Goal: Navigation & Orientation: Find specific page/section

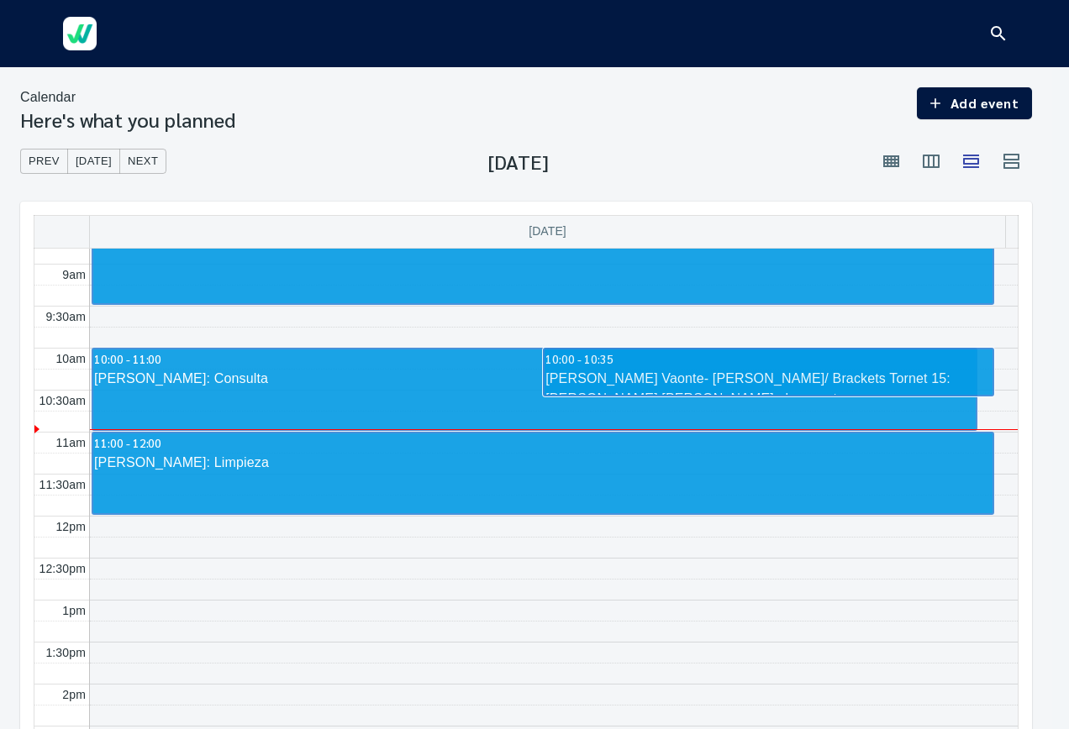
scroll to position [749, 0]
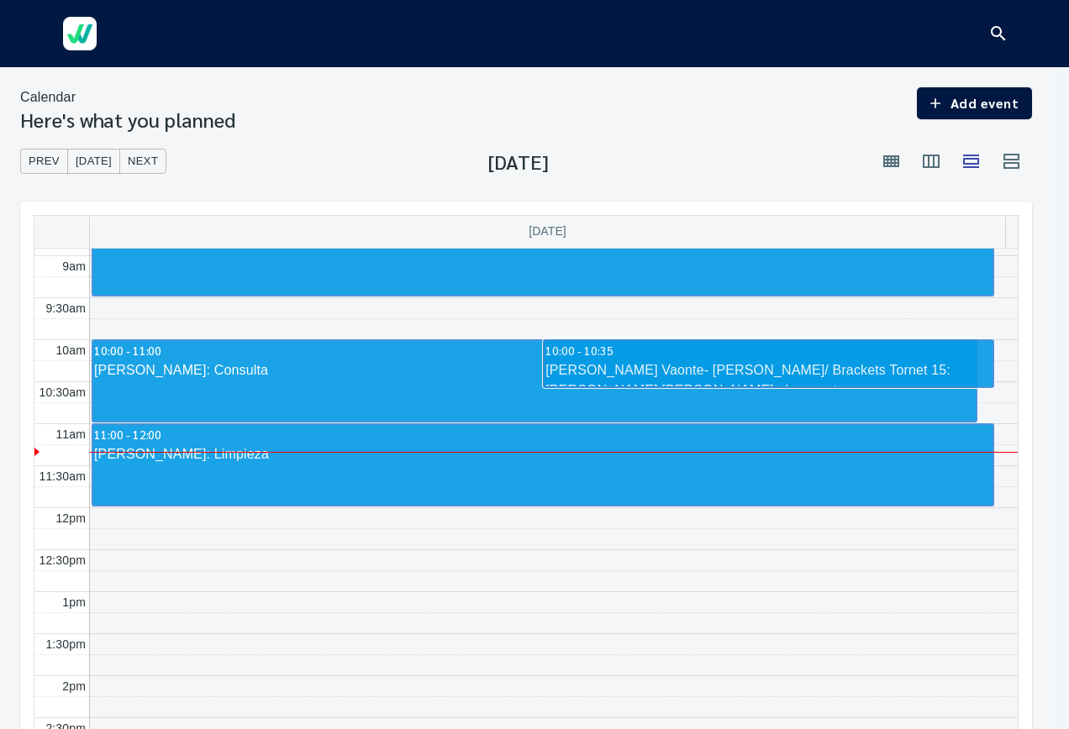
drag, startPoint x: 811, startPoint y: 65, endPoint x: 791, endPoint y: 26, distance: 43.6
click at [793, 35] on div at bounding box center [534, 33] width 968 height 67
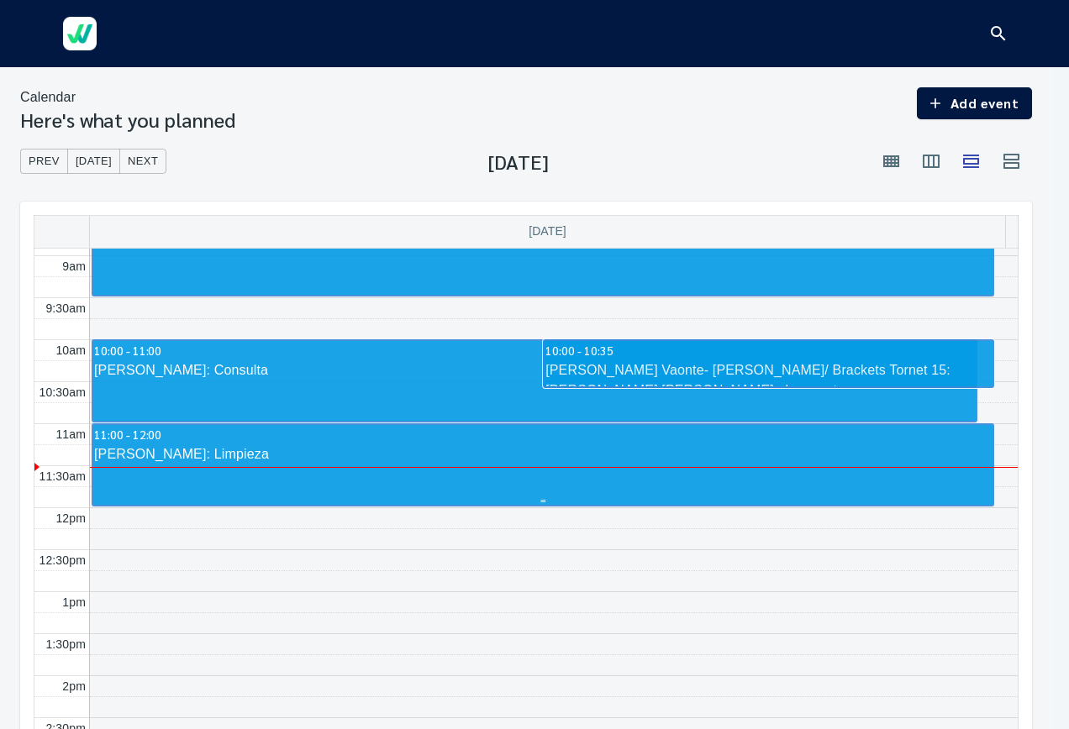
click at [355, 460] on div "[PERSON_NAME]: Limpieza" at bounding box center [542, 454] width 899 height 20
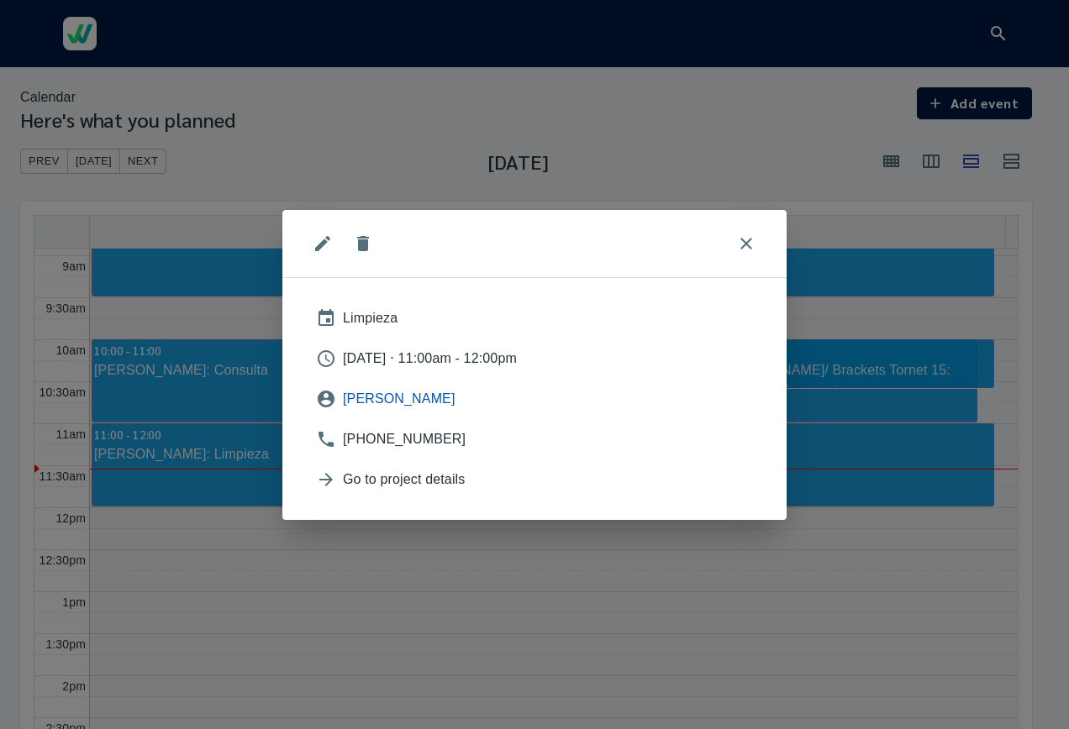
click at [363, 402] on span "[PERSON_NAME]" at bounding box center [548, 399] width 410 height 20
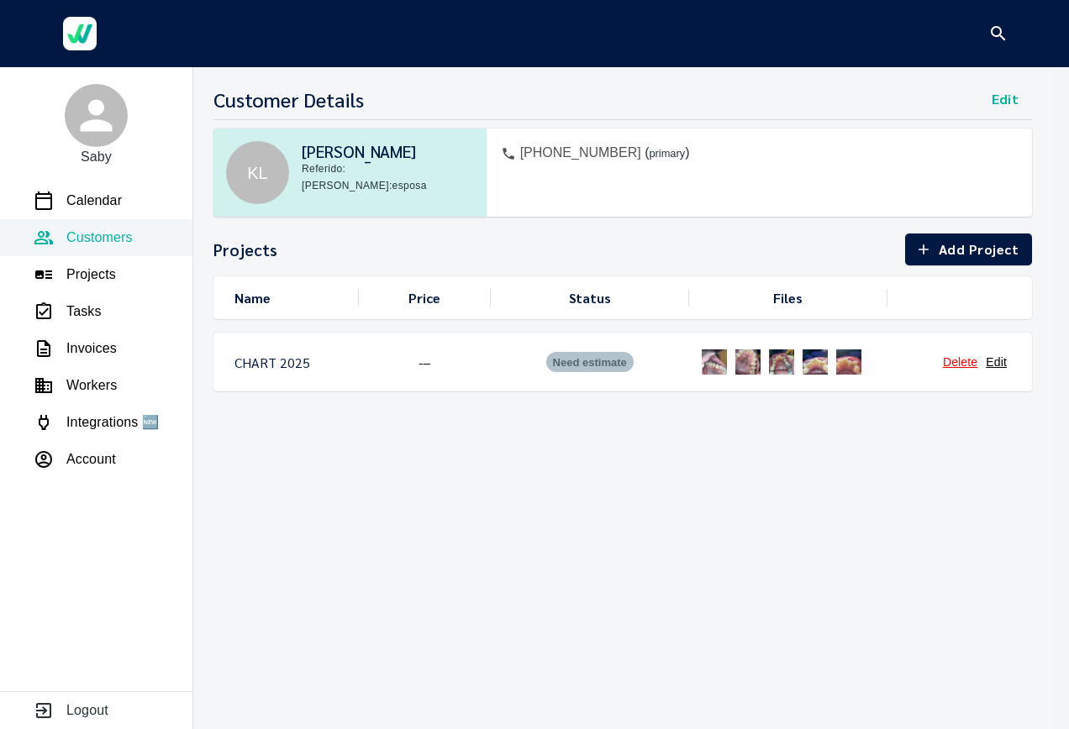
click at [718, 361] on img at bounding box center [714, 362] width 34 height 34
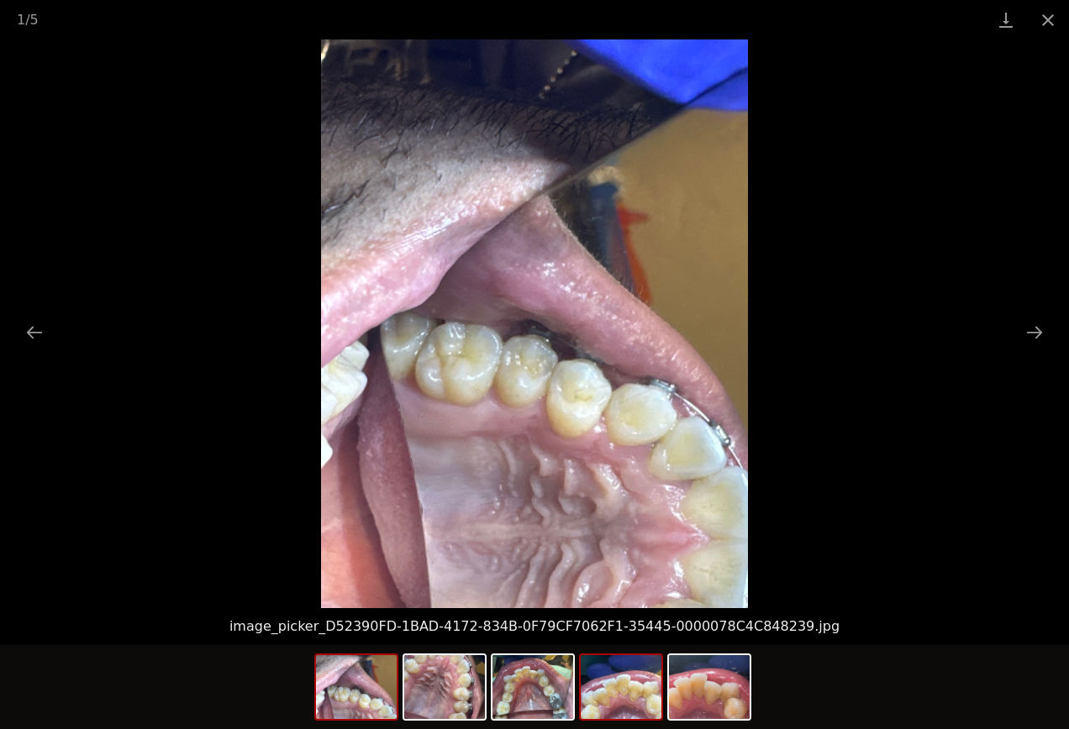
click at [623, 691] on img at bounding box center [621, 687] width 81 height 64
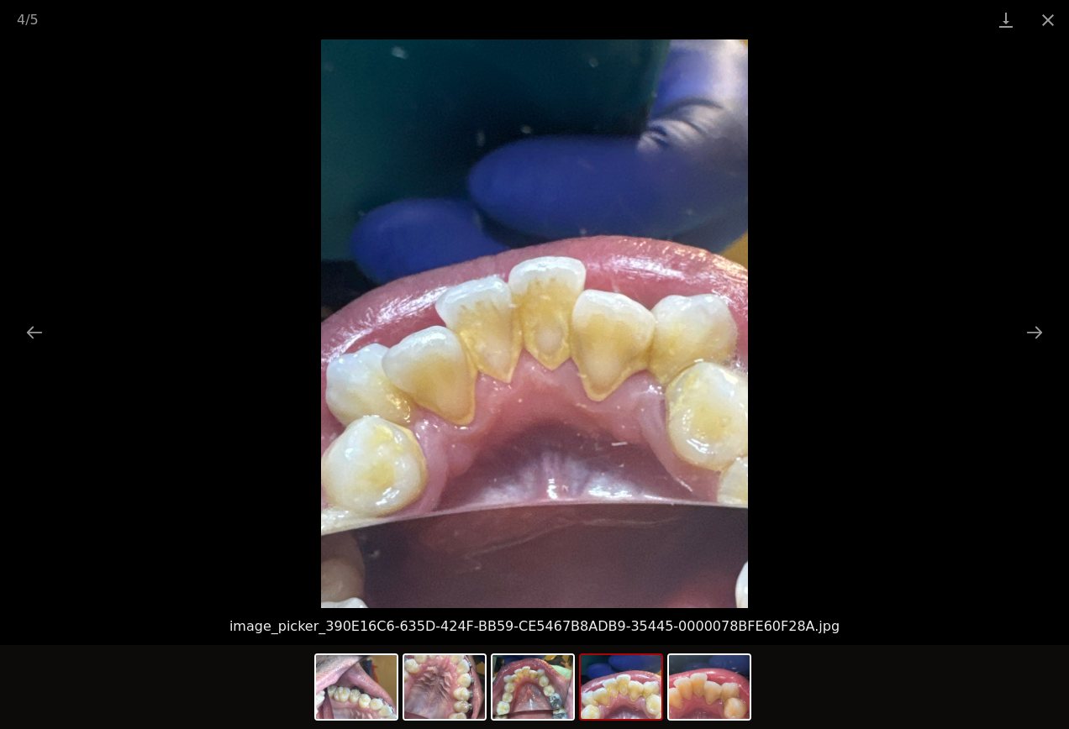
drag, startPoint x: 657, startPoint y: 373, endPoint x: 580, endPoint y: 328, distance: 89.6
click at [580, 328] on img at bounding box center [534, 323] width 427 height 569
click at [351, 688] on img at bounding box center [356, 687] width 81 height 64
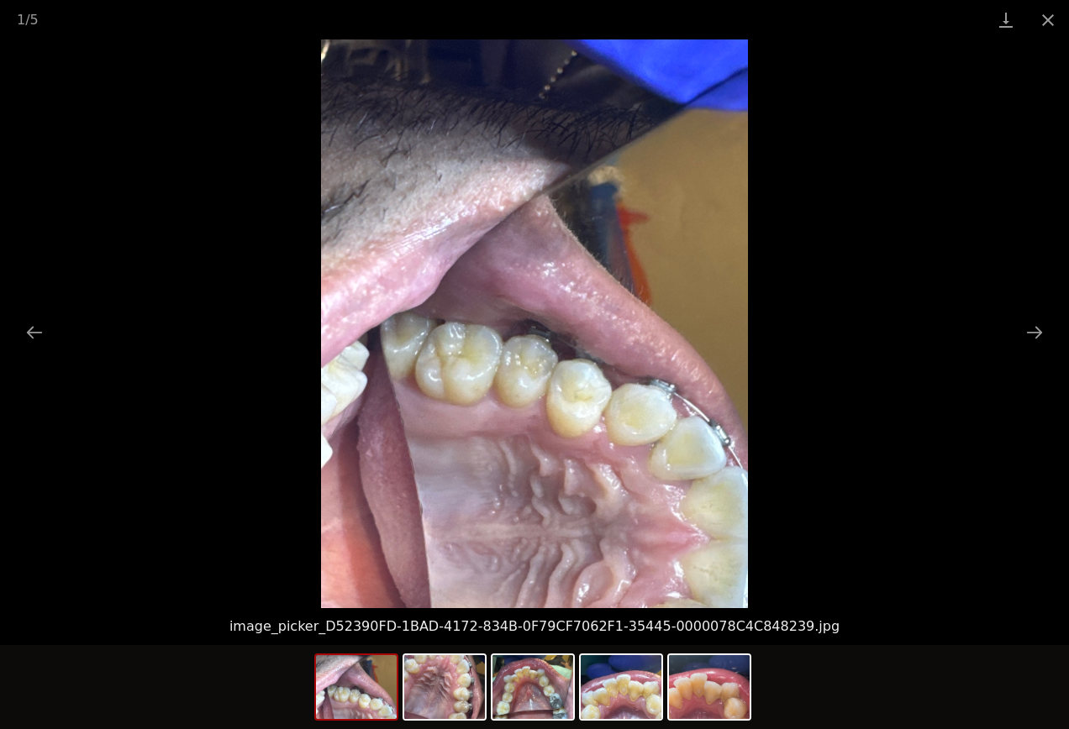
drag, startPoint x: 476, startPoint y: 452, endPoint x: 548, endPoint y: 409, distance: 83.3
click at [548, 409] on img at bounding box center [534, 323] width 427 height 569
click at [570, 284] on img at bounding box center [534, 323] width 427 height 569
click at [441, 701] on img at bounding box center [444, 687] width 81 height 64
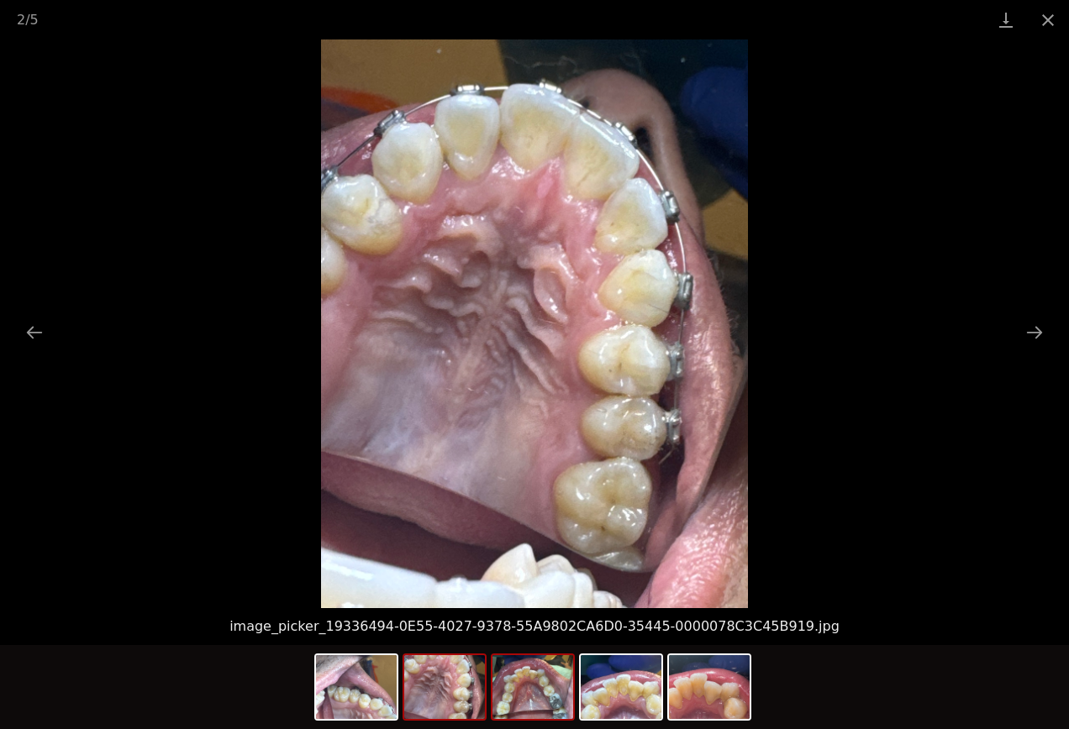
click at [512, 708] on img at bounding box center [532, 687] width 81 height 64
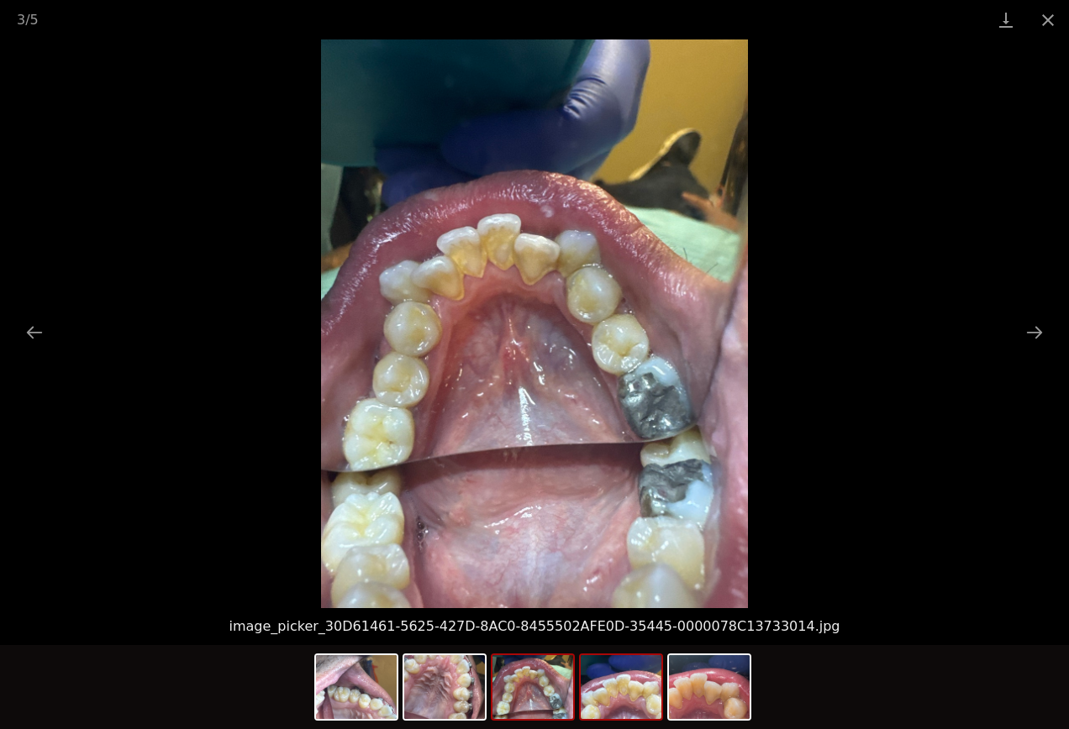
click at [619, 703] on img at bounding box center [621, 687] width 81 height 64
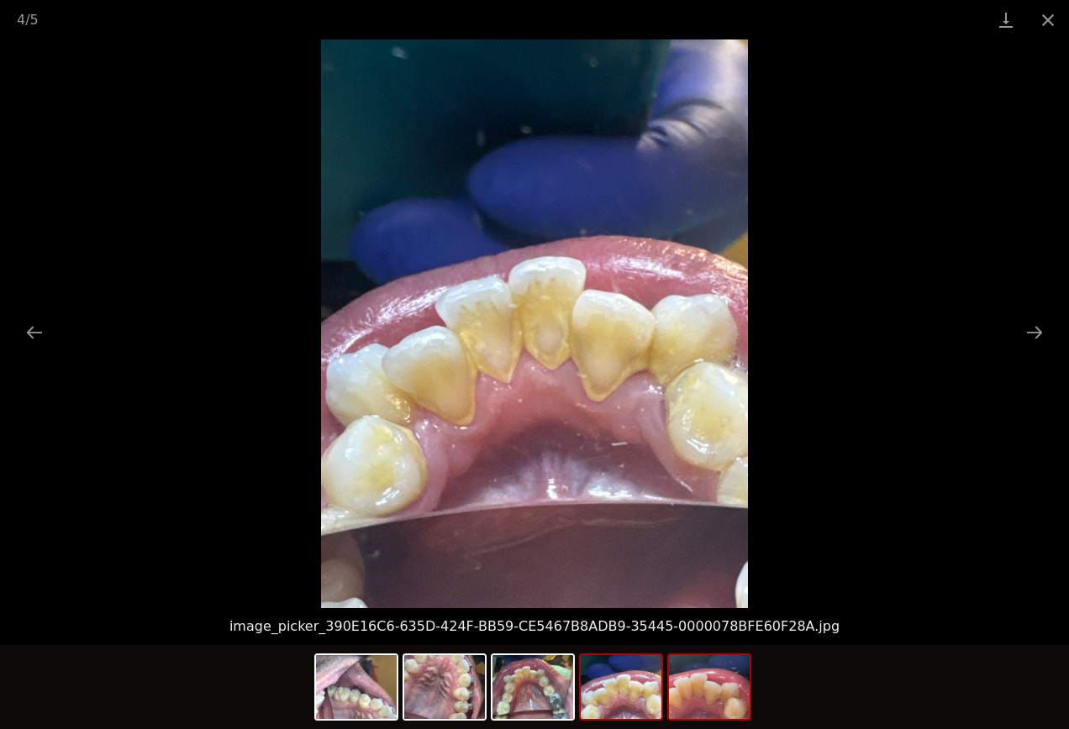
click at [701, 689] on img at bounding box center [709, 687] width 81 height 64
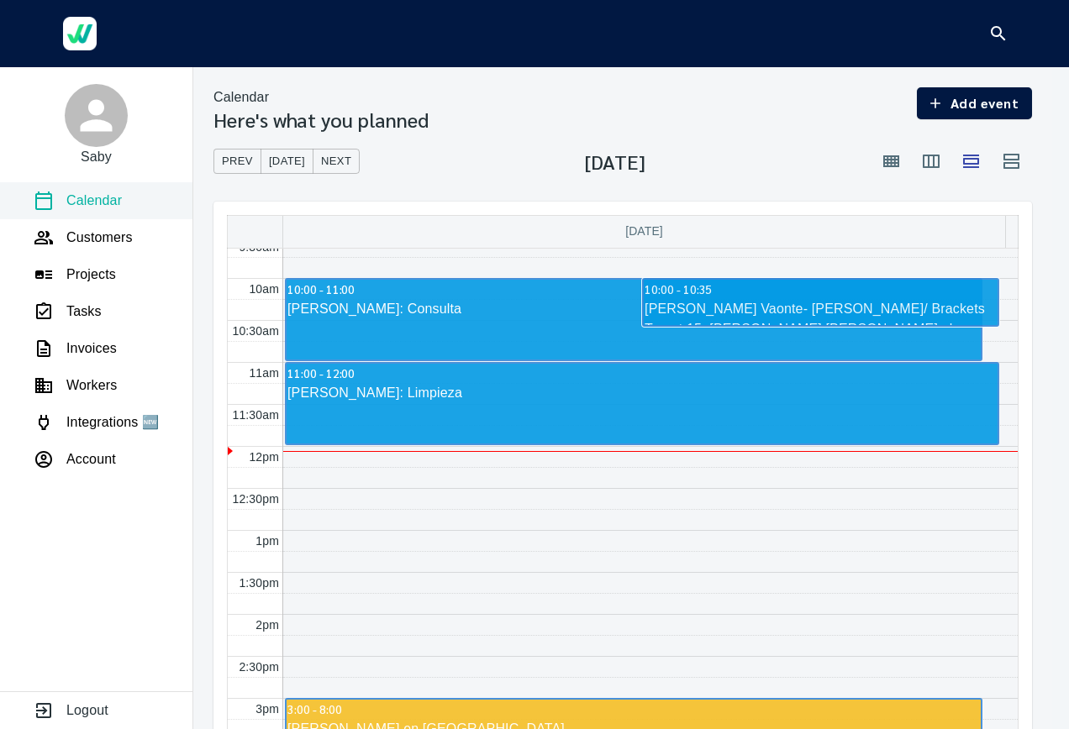
scroll to position [824, 0]
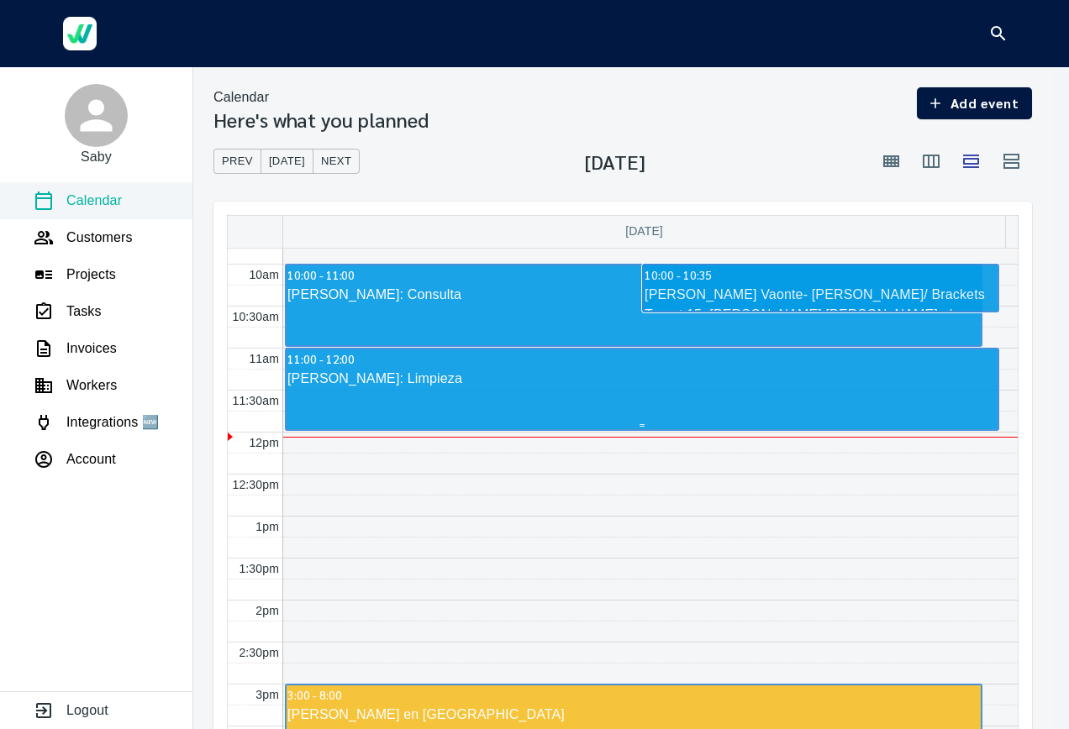
click at [484, 376] on div "[PERSON_NAME]: Limpieza" at bounding box center [641, 379] width 711 height 20
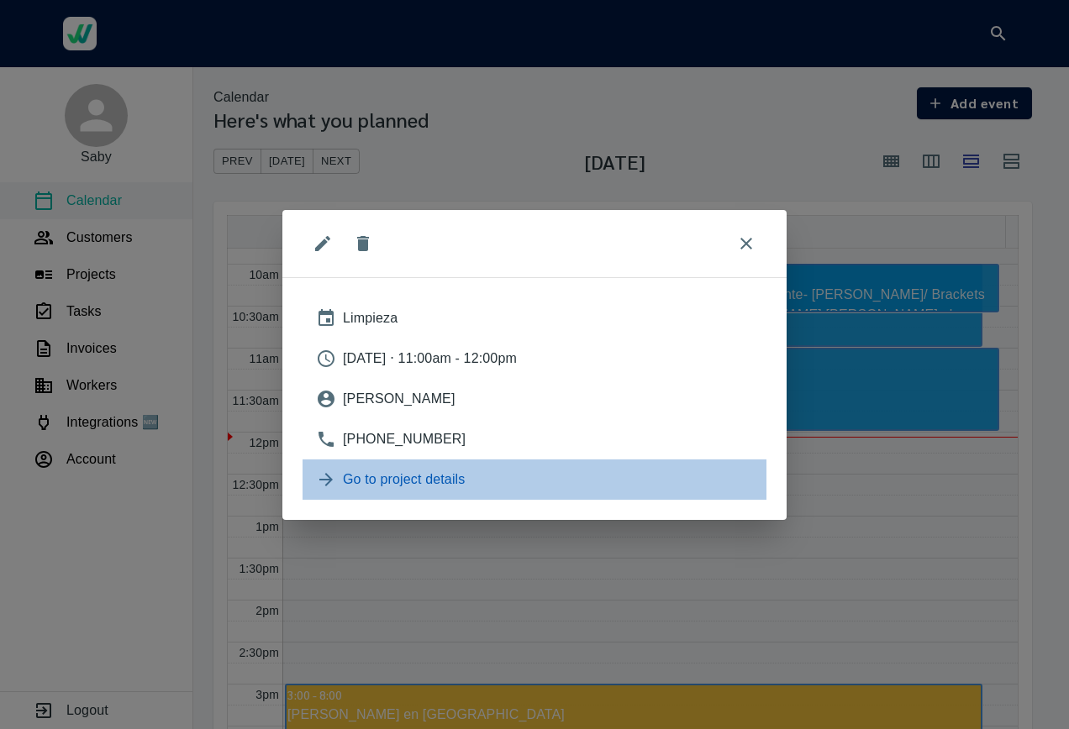
click at [389, 486] on span "Go to project details" at bounding box center [548, 480] width 410 height 20
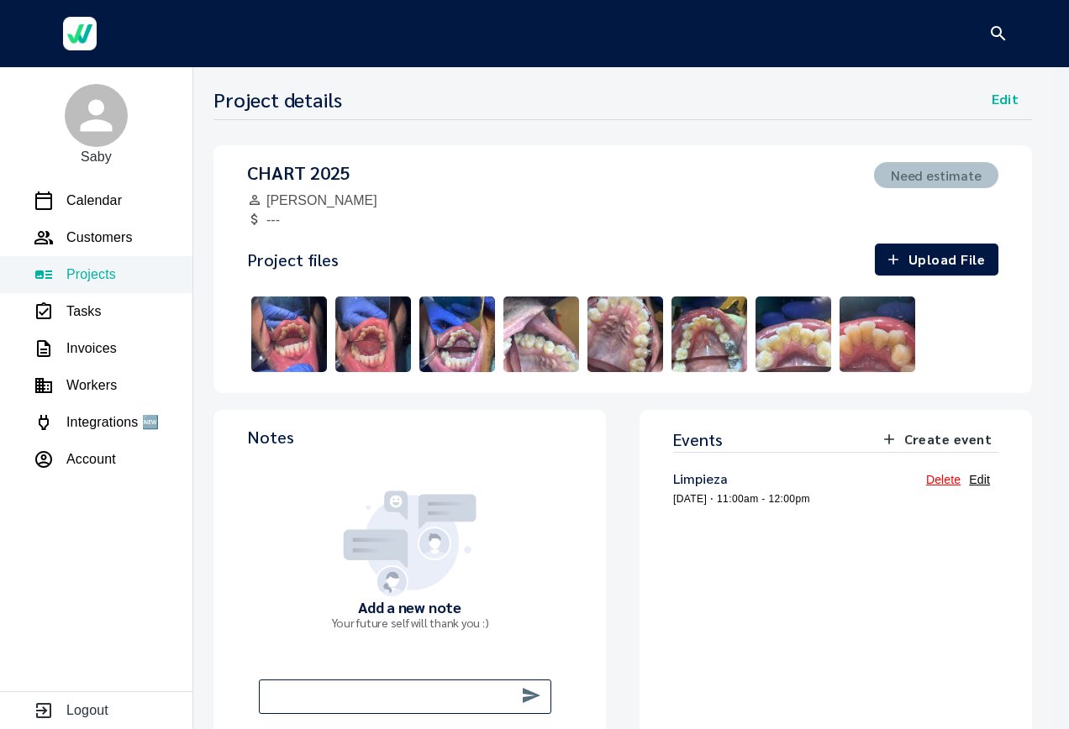
click at [276, 319] on img at bounding box center [289, 334] width 84 height 84
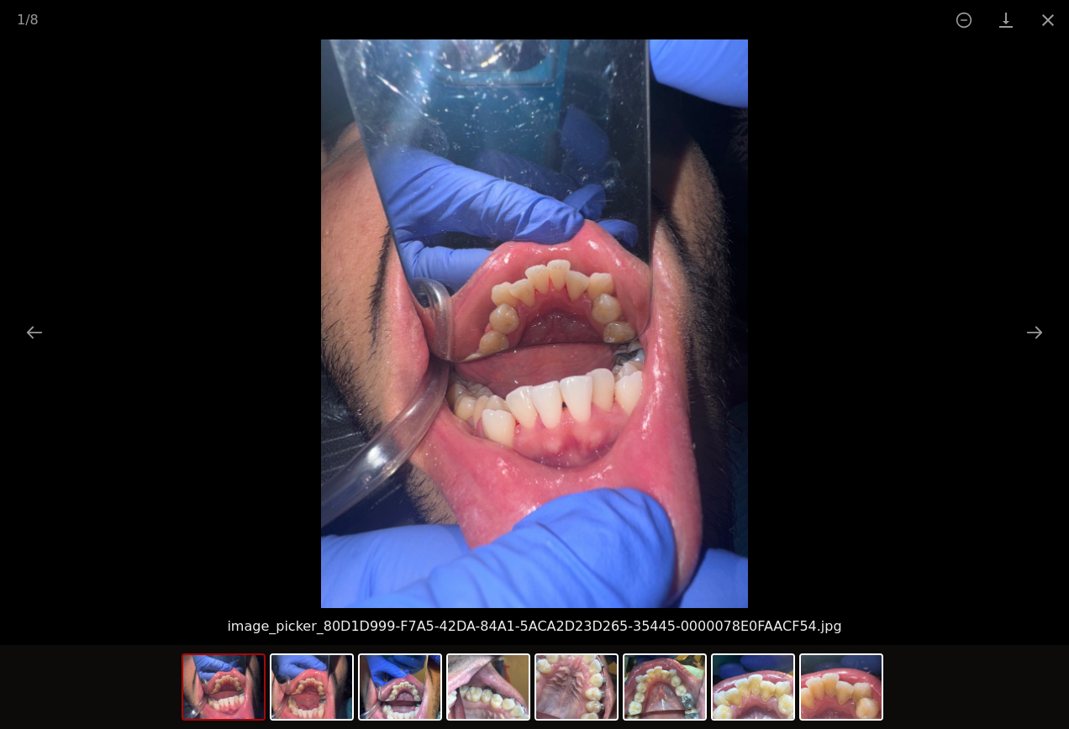
click at [562, 290] on img at bounding box center [534, 323] width 427 height 569
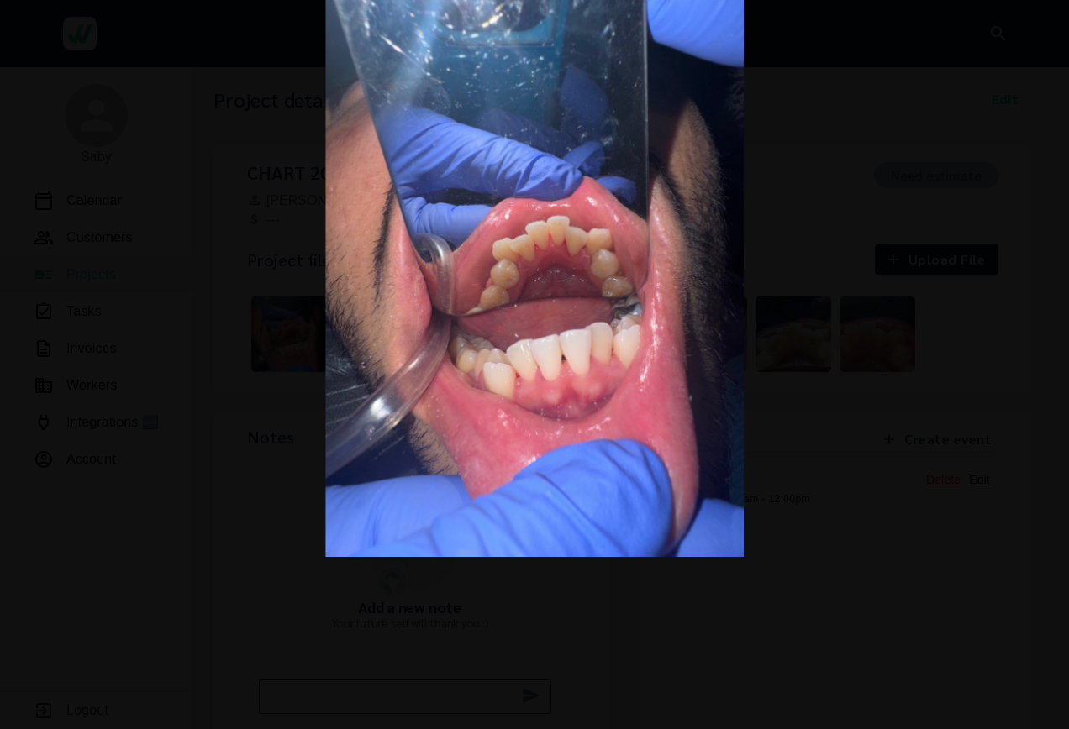
drag, startPoint x: 549, startPoint y: 372, endPoint x: 496, endPoint y: 381, distance: 53.6
click at [505, 413] on img at bounding box center [534, 278] width 418 height 557
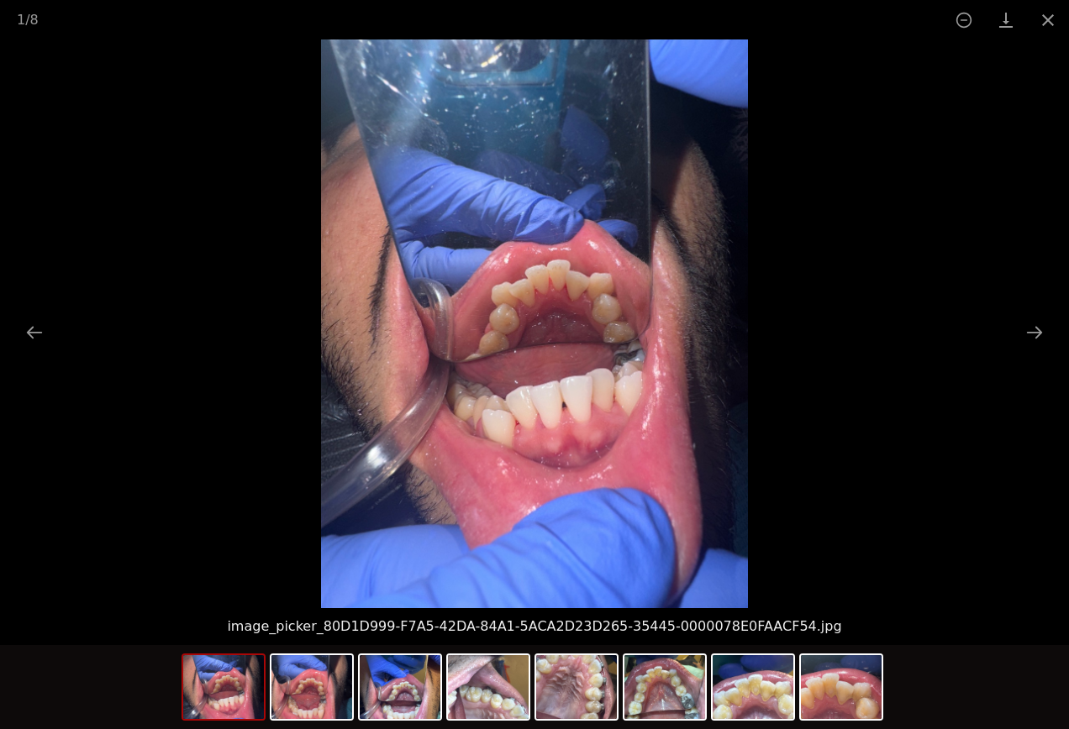
click at [490, 358] on img at bounding box center [534, 323] width 427 height 569
click at [650, 679] on img at bounding box center [664, 687] width 81 height 64
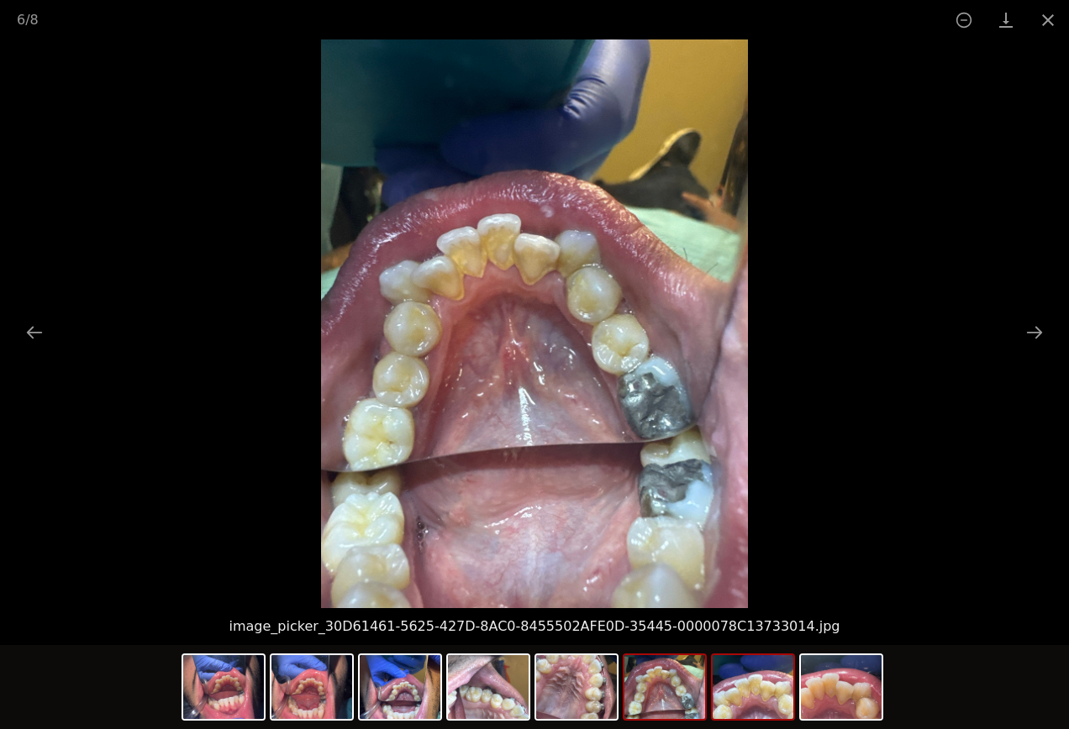
click at [754, 698] on img at bounding box center [752, 687] width 81 height 64
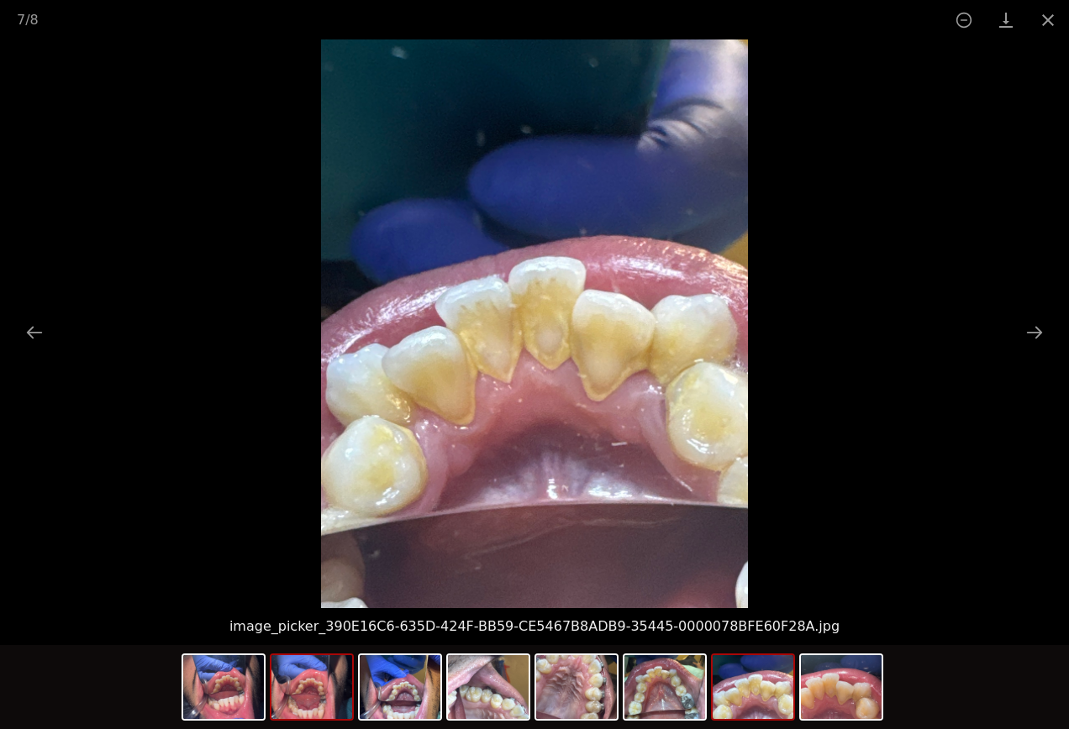
click at [297, 671] on img at bounding box center [311, 687] width 81 height 64
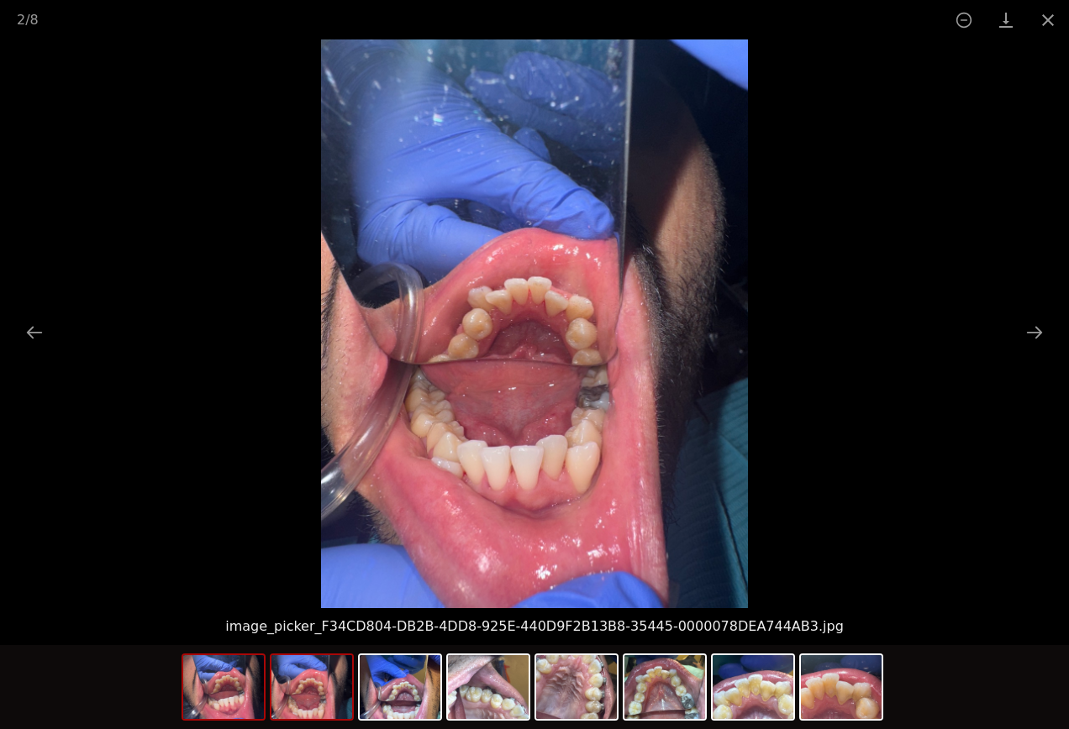
click at [231, 712] on img at bounding box center [223, 687] width 81 height 64
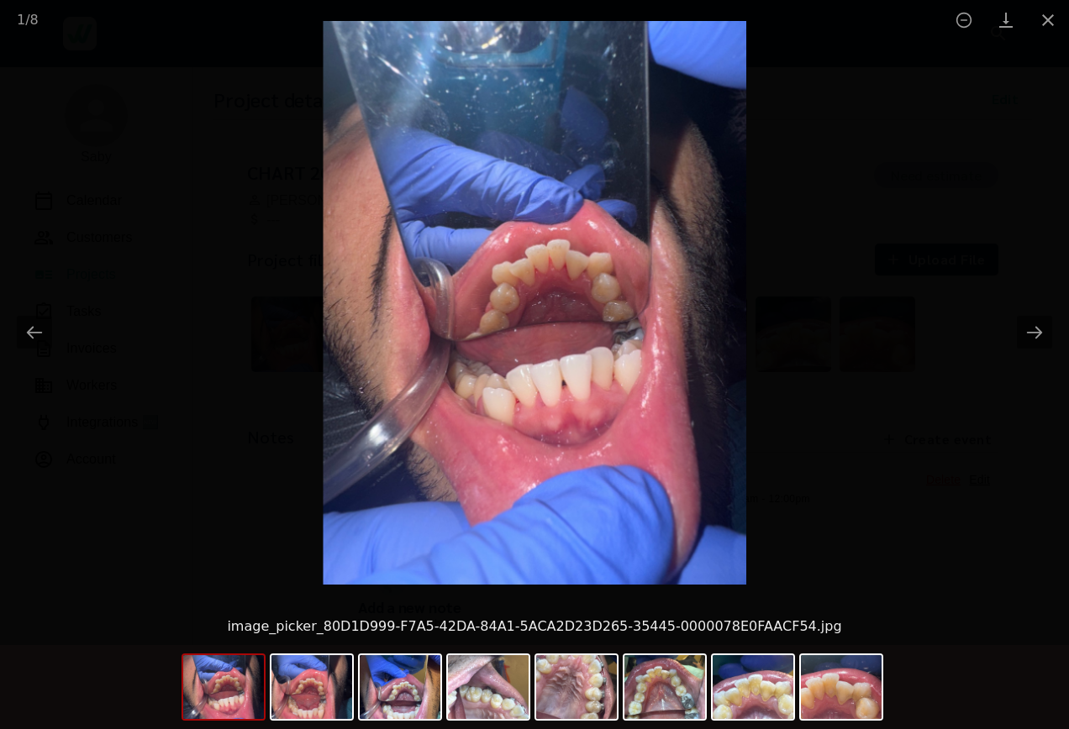
drag, startPoint x: 591, startPoint y: 281, endPoint x: 595, endPoint y: 260, distance: 21.4
click at [595, 260] on img at bounding box center [534, 302] width 423 height 563
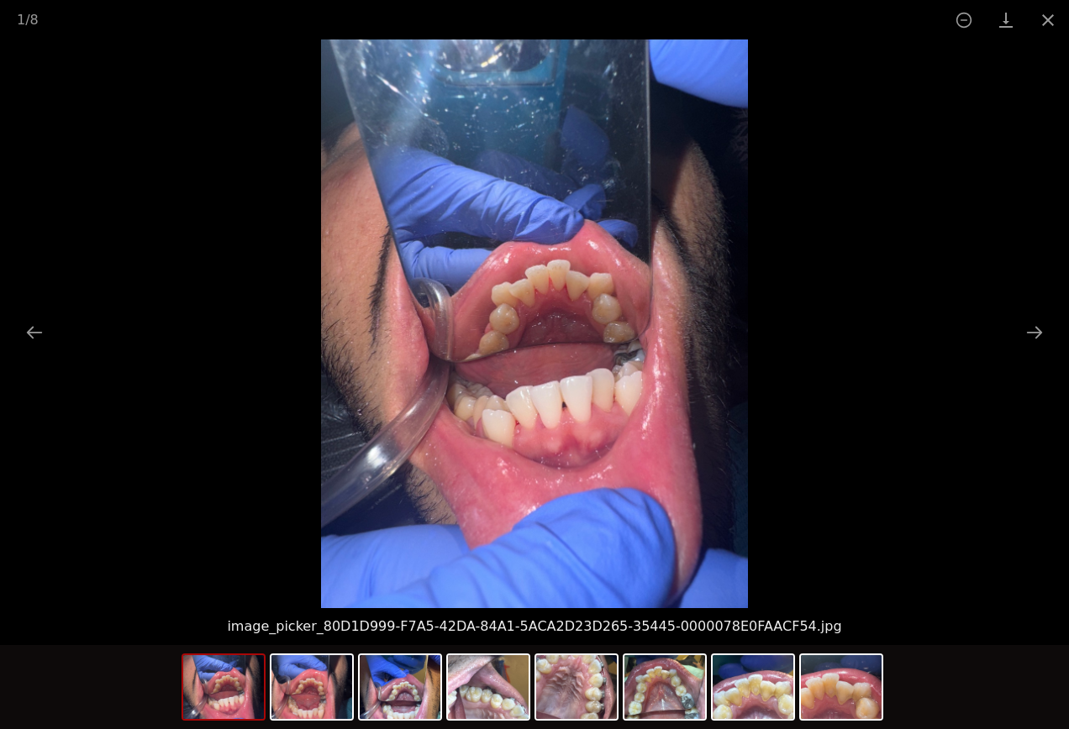
click at [237, 701] on img at bounding box center [223, 687] width 81 height 64
click at [302, 708] on img at bounding box center [311, 687] width 81 height 64
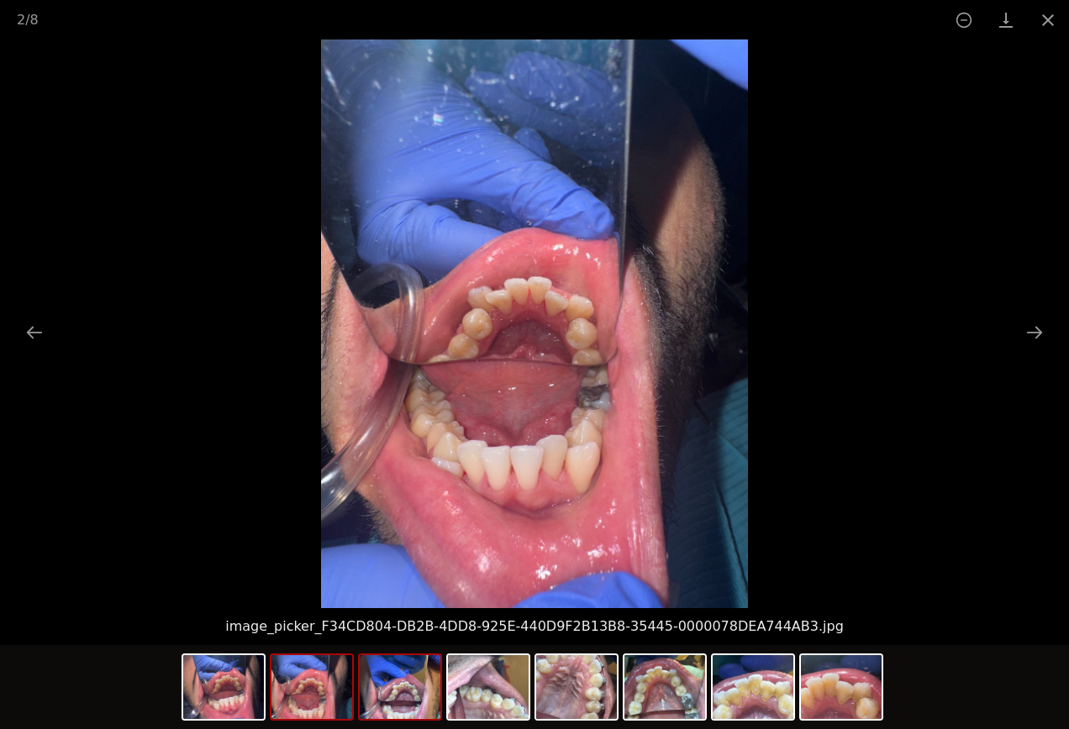
click at [402, 710] on img at bounding box center [400, 687] width 81 height 64
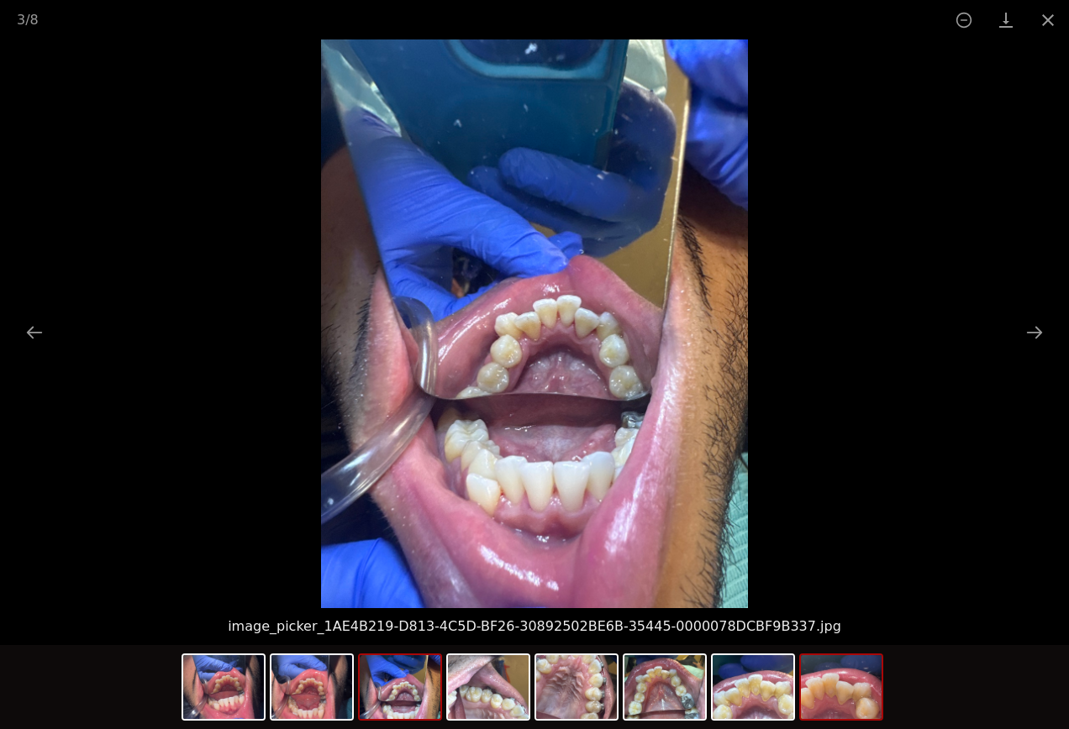
click at [852, 705] on img at bounding box center [841, 687] width 81 height 64
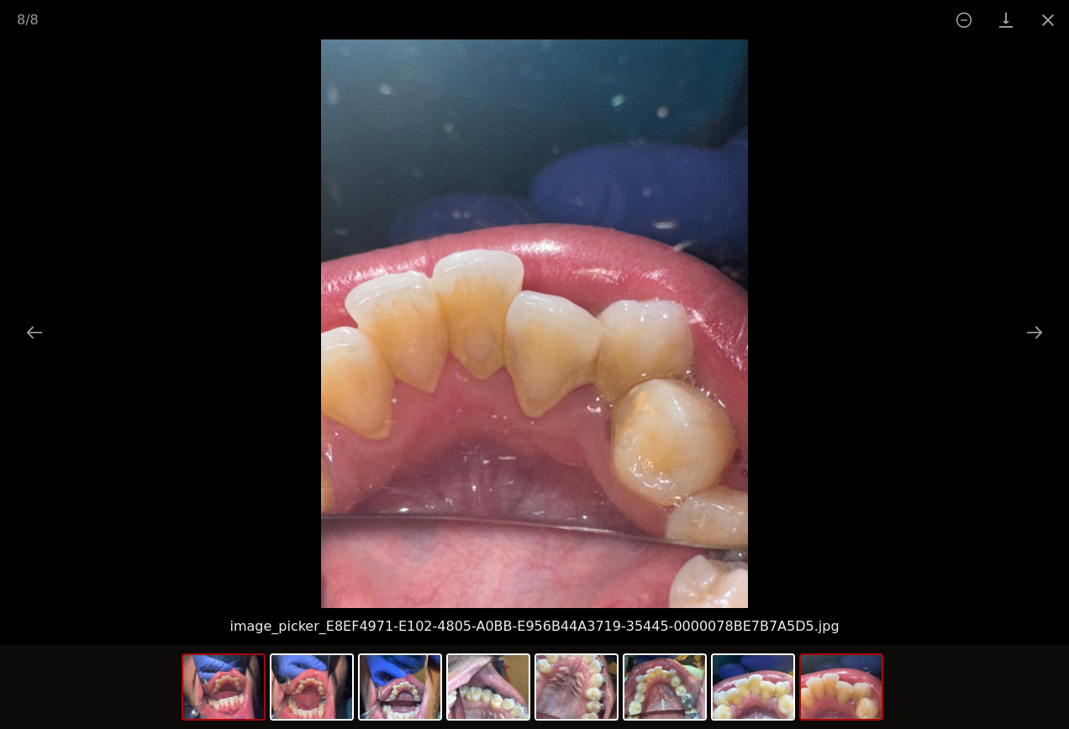
click at [213, 706] on img at bounding box center [223, 687] width 81 height 64
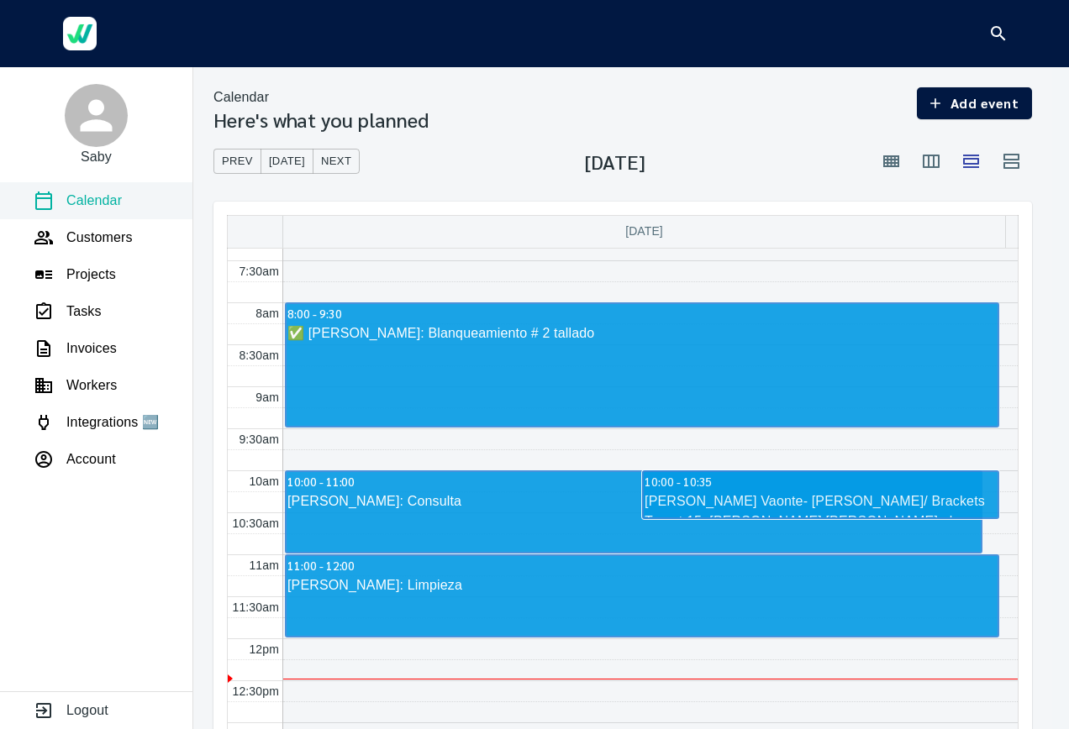
scroll to position [645, 0]
